Goal: Task Accomplishment & Management: Manage account settings

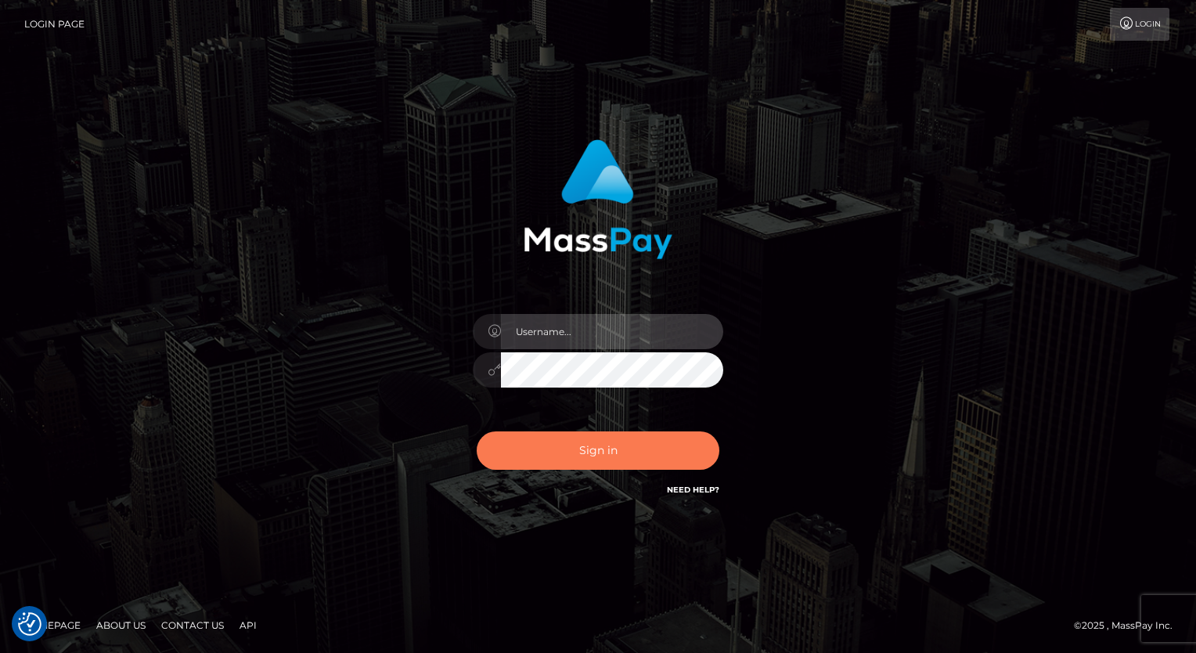
type input "aly.ignite"
click at [601, 450] on button "Sign in" at bounding box center [598, 450] width 243 height 38
type input "aly.ignite"
click at [610, 443] on button "Sign in" at bounding box center [598, 450] width 243 height 38
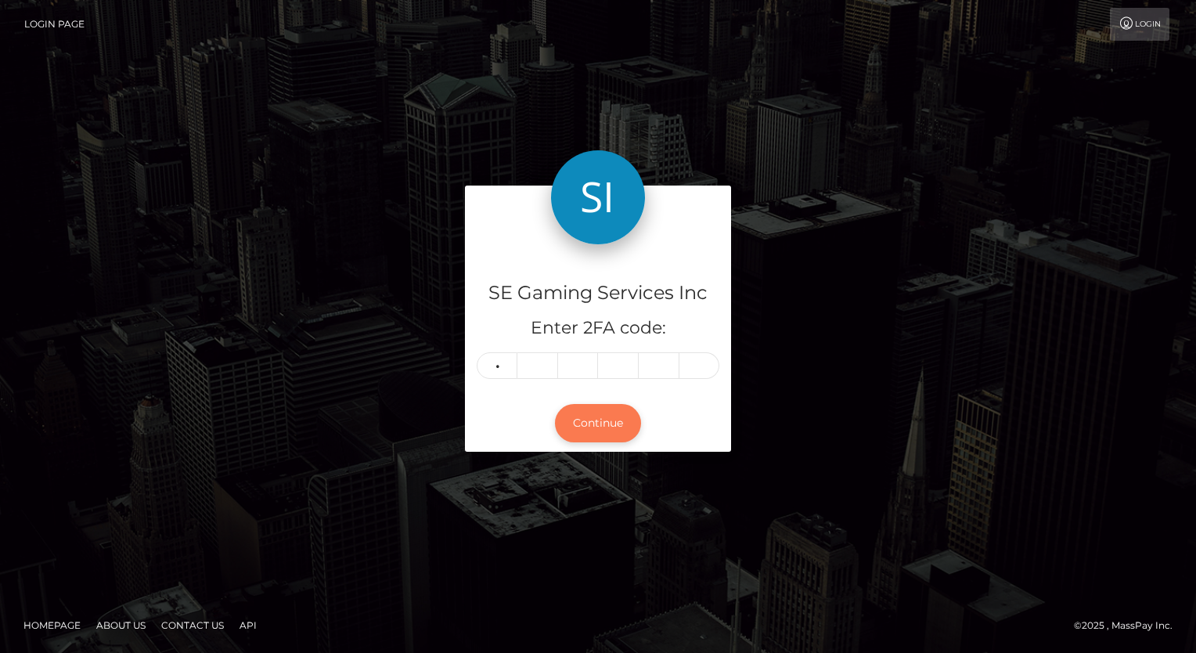
type input "5"
type input "1"
type input "8"
type input "3"
type input "0"
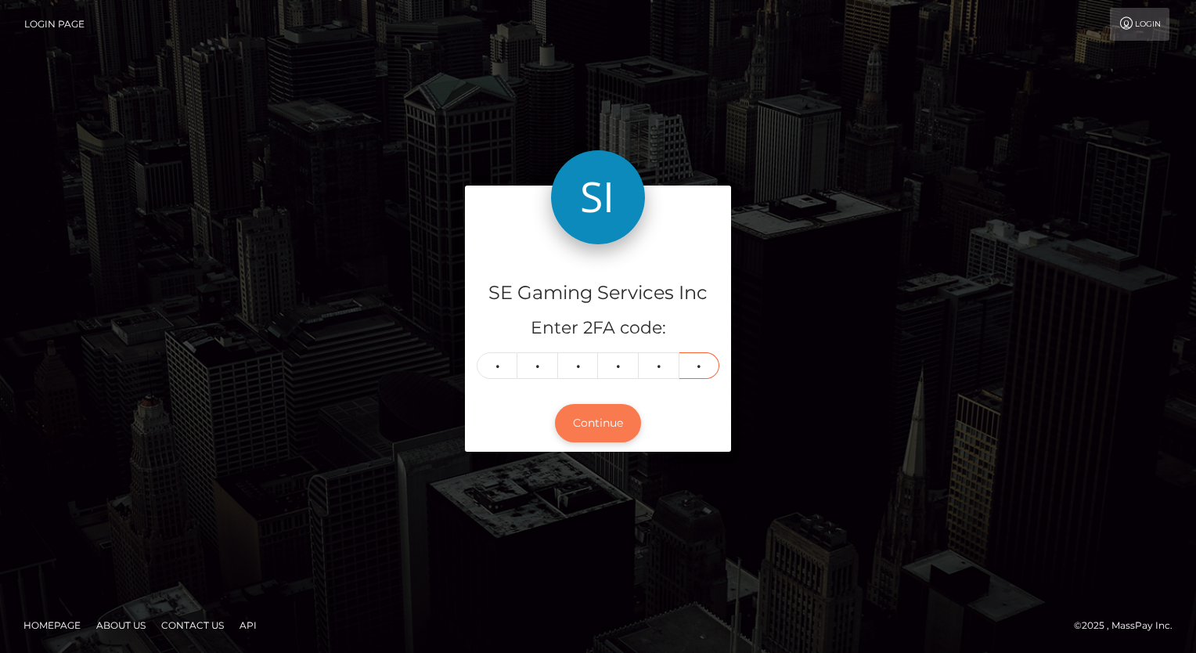
type input "3"
click at [598, 430] on button "Continue" at bounding box center [598, 423] width 86 height 38
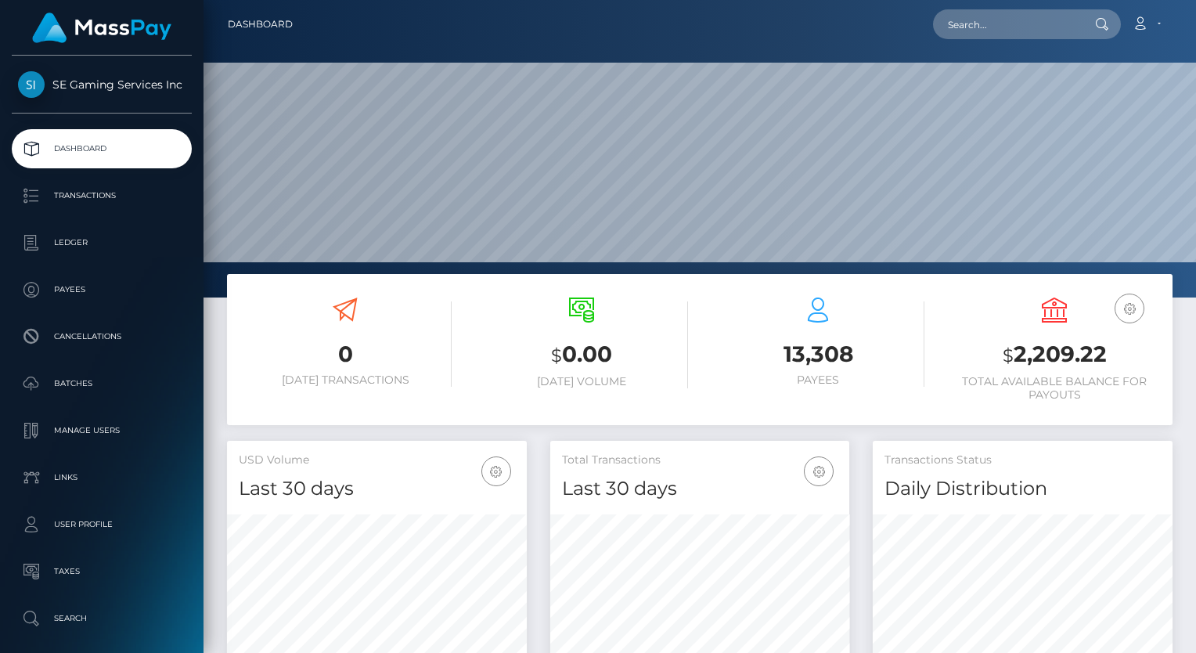
scroll to position [277, 300]
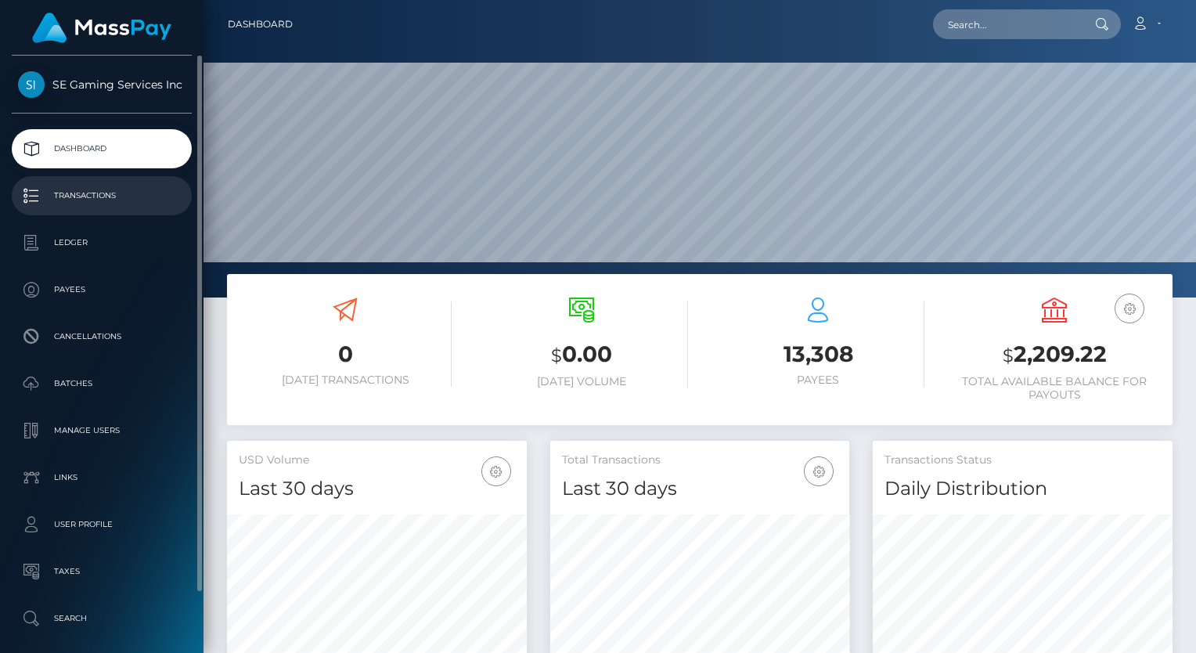
click at [63, 201] on p "Transactions" at bounding box center [102, 195] width 168 height 23
